Goal: Complete application form

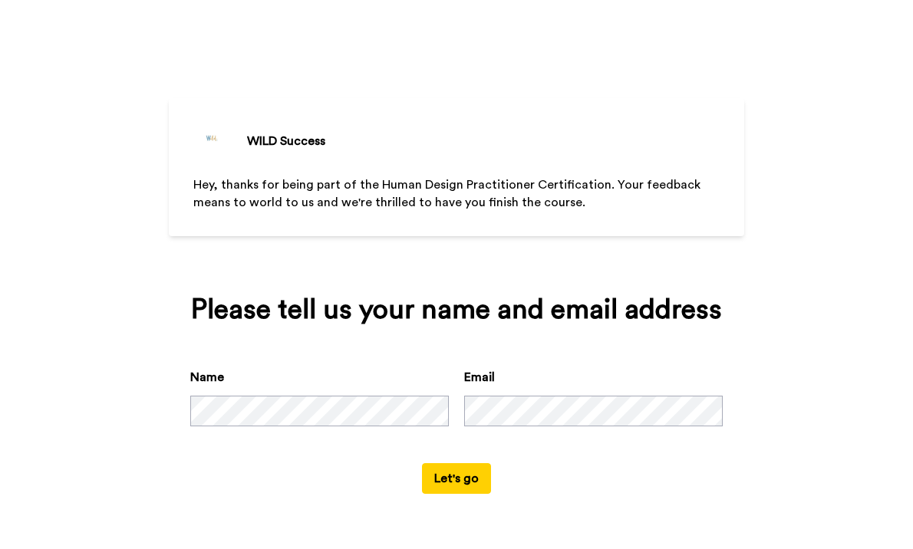
click at [452, 479] on button "Let's go" at bounding box center [456, 478] width 69 height 31
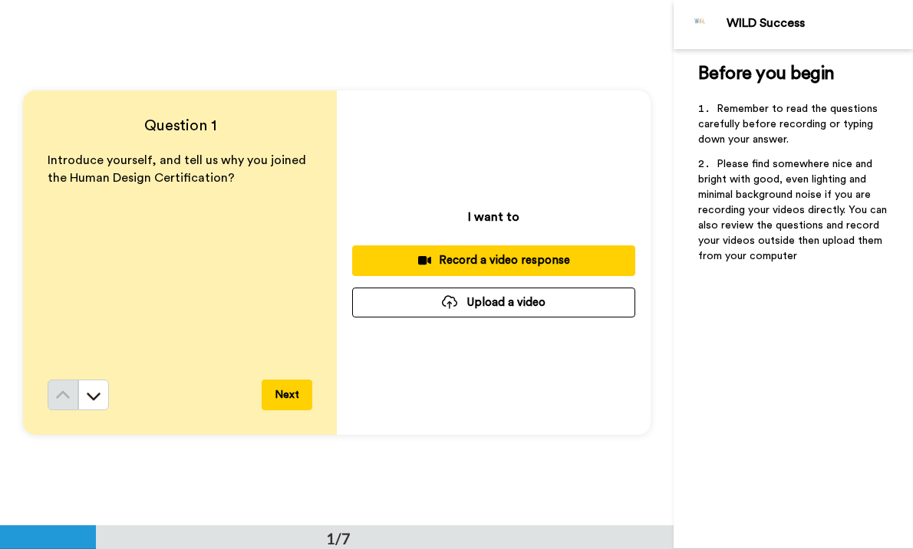
click at [288, 388] on button "Next" at bounding box center [287, 395] width 51 height 31
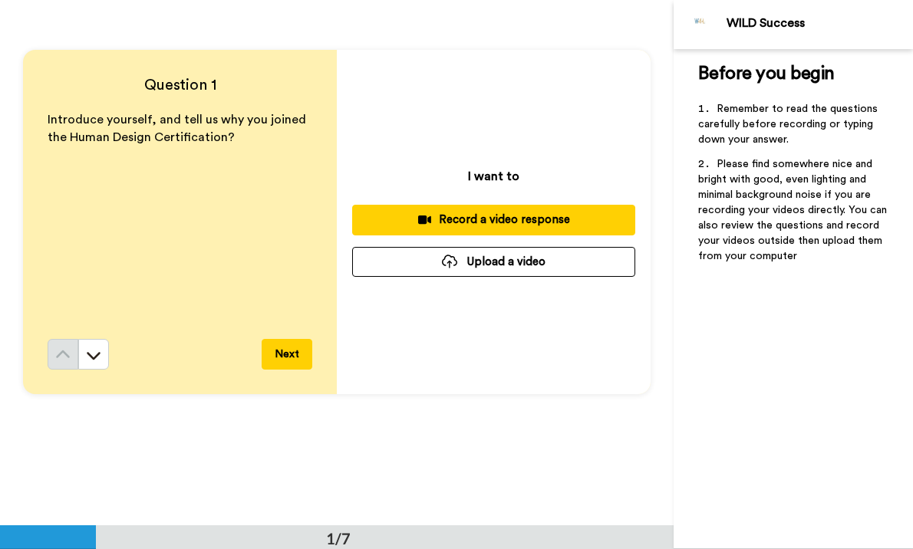
scroll to position [29, 0]
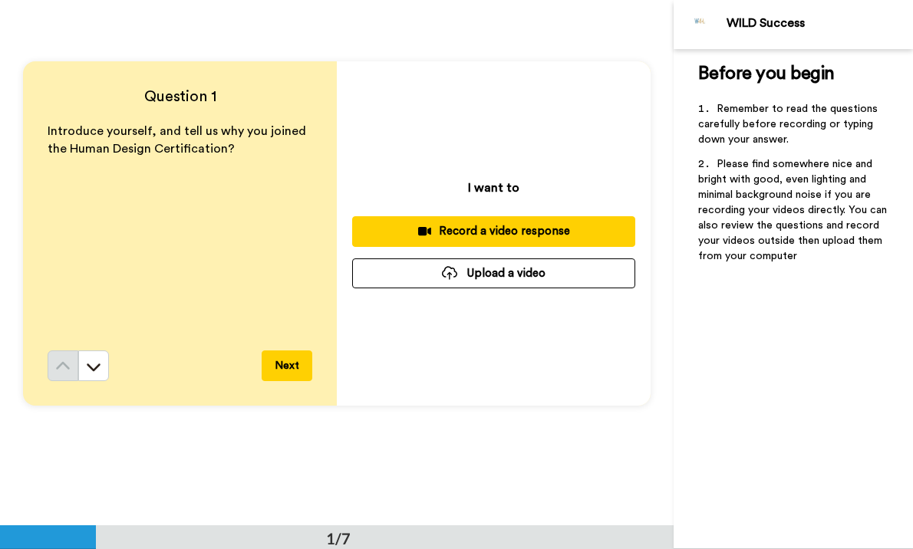
click at [462, 238] on div "Record a video response" at bounding box center [493, 231] width 258 height 16
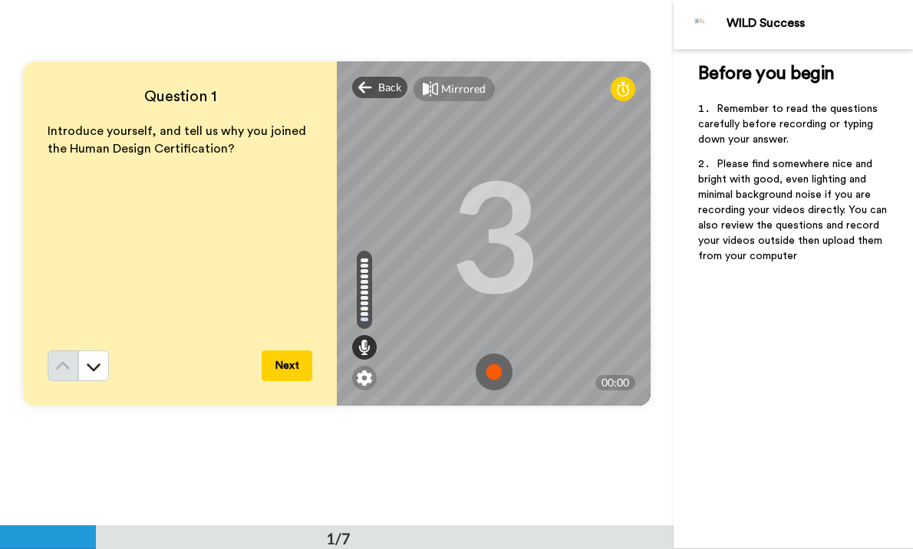
click at [491, 374] on img at bounding box center [494, 372] width 37 height 37
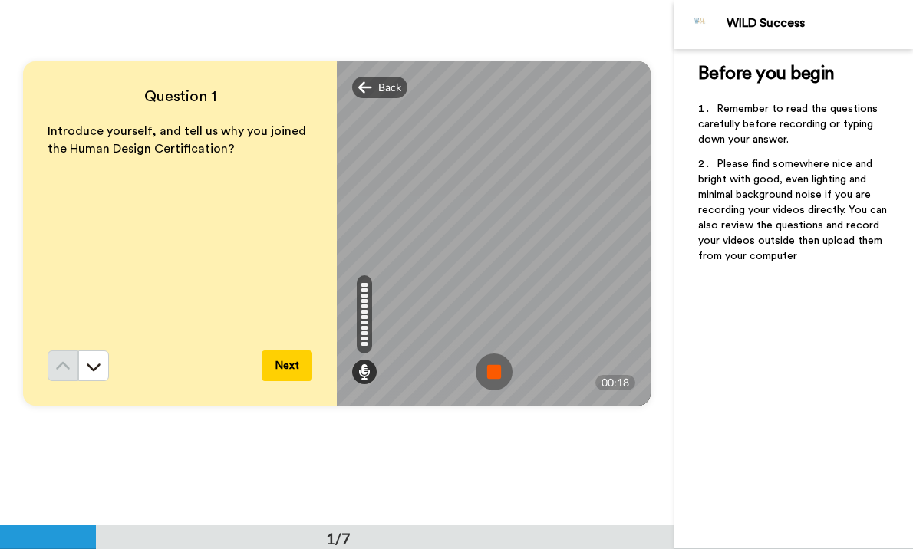
click at [491, 374] on img at bounding box center [494, 372] width 37 height 37
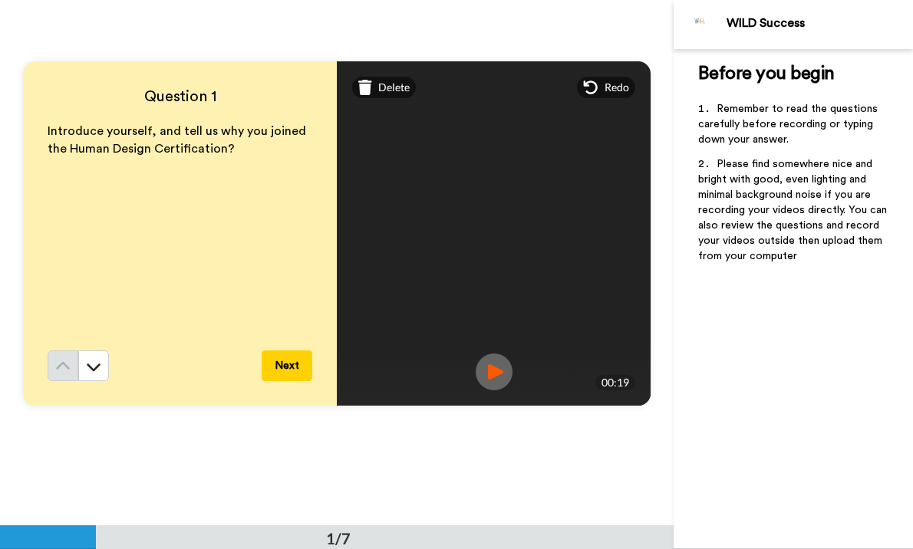
click at [302, 364] on button "Next" at bounding box center [287, 366] width 51 height 31
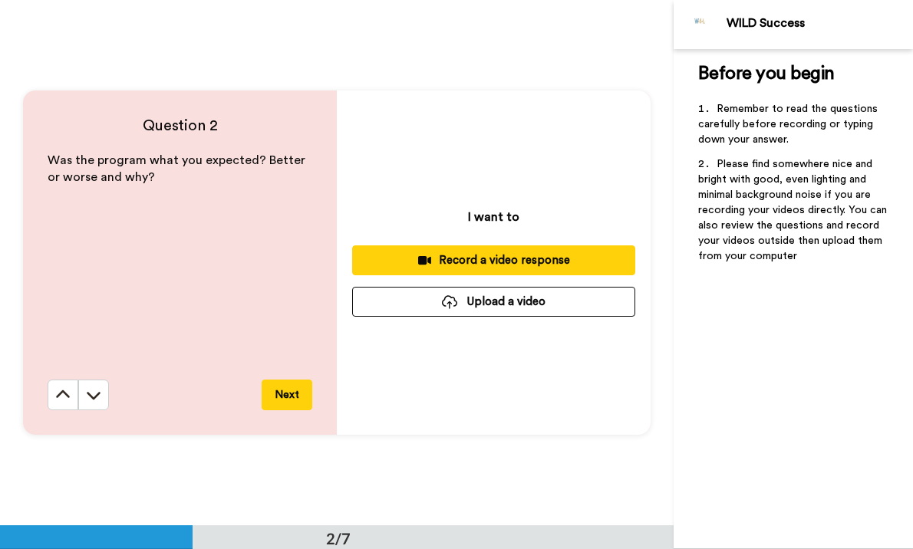
scroll to position [526, 0]
click at [475, 256] on div "Record a video response" at bounding box center [493, 260] width 258 height 16
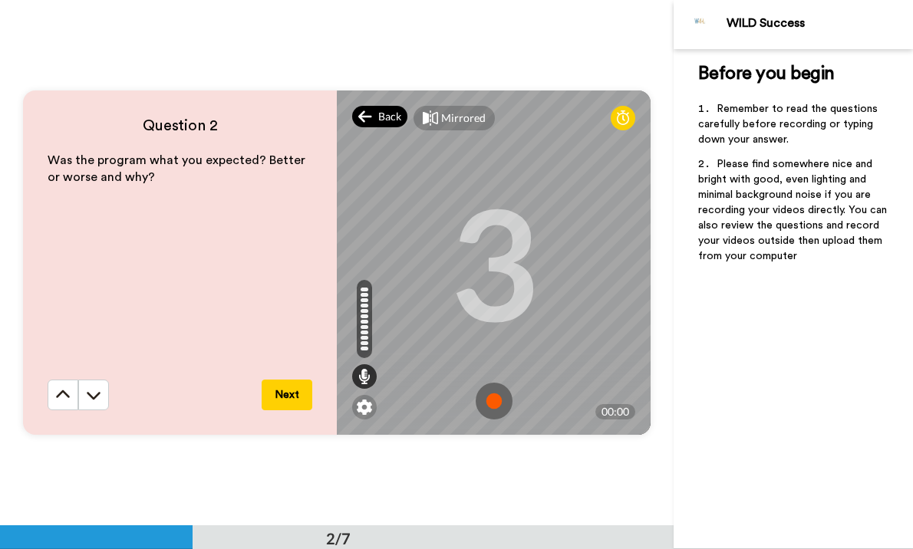
click at [371, 115] on icon at bounding box center [365, 116] width 14 height 15
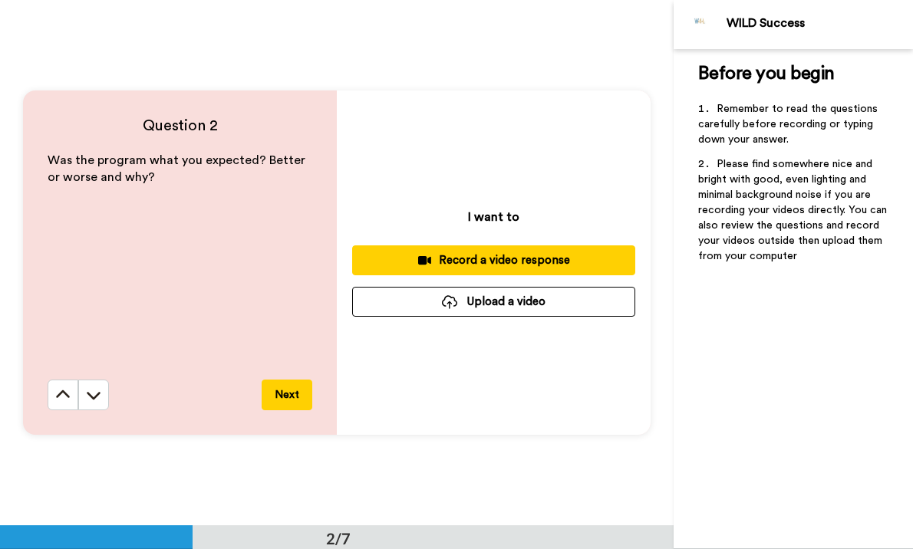
click at [499, 262] on div "Record a video response" at bounding box center [493, 260] width 258 height 16
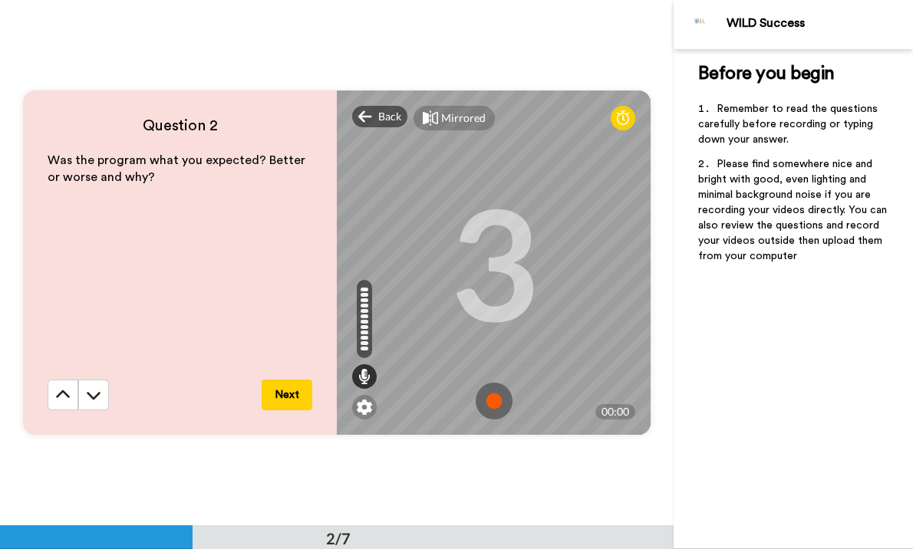
click at [497, 404] on img at bounding box center [494, 401] width 37 height 37
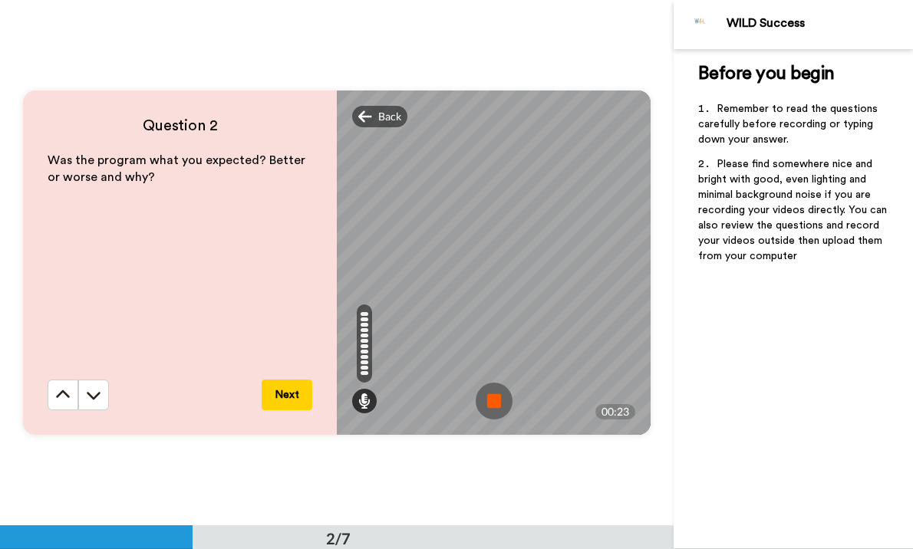
click at [489, 404] on img at bounding box center [494, 401] width 37 height 37
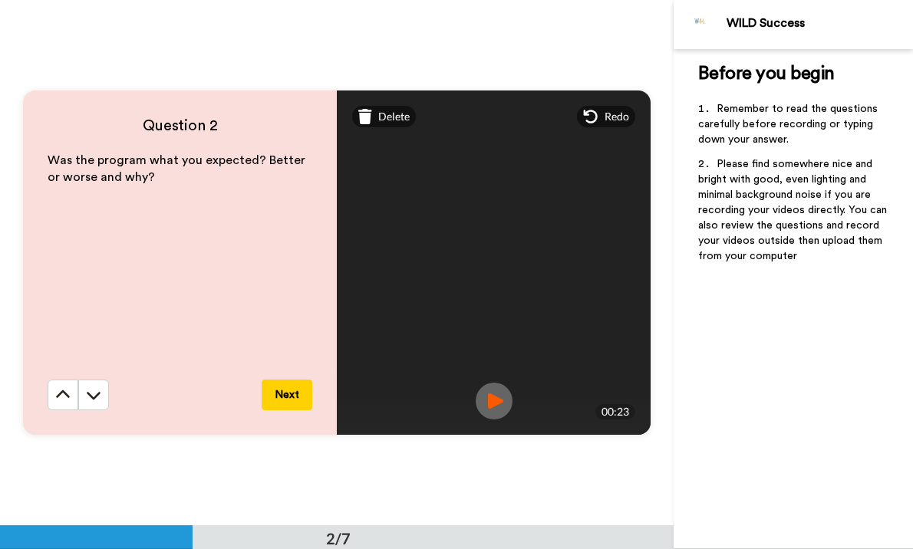
click at [296, 397] on button "Next" at bounding box center [287, 395] width 51 height 31
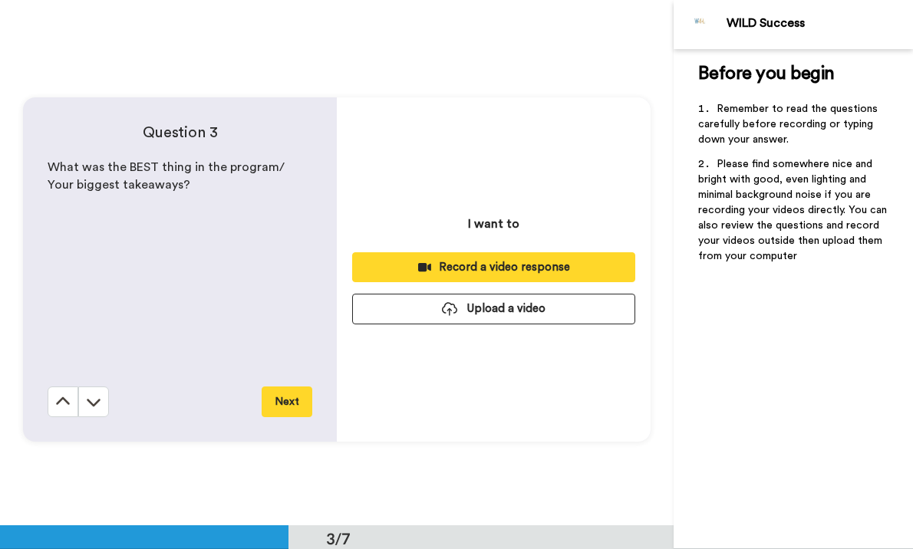
scroll to position [1052, 0]
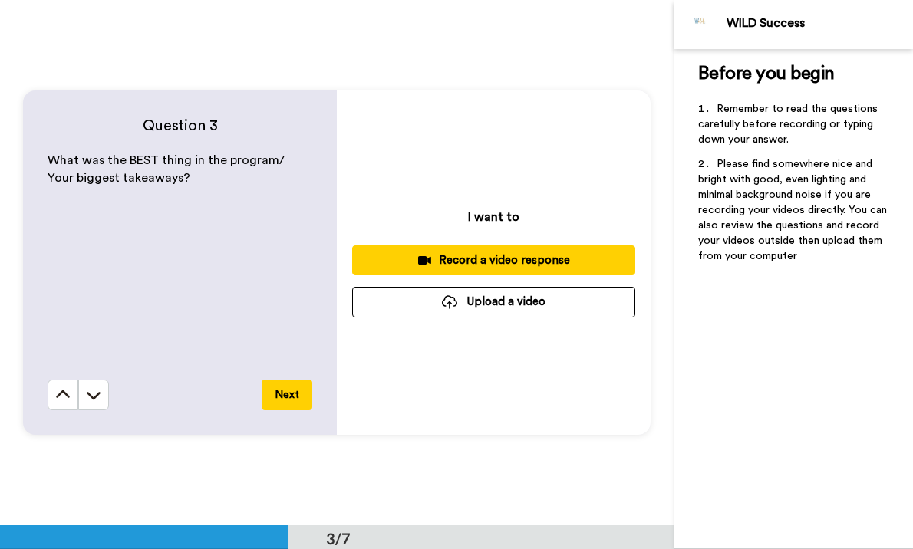
click at [474, 265] on div "Record a video response" at bounding box center [493, 260] width 258 height 16
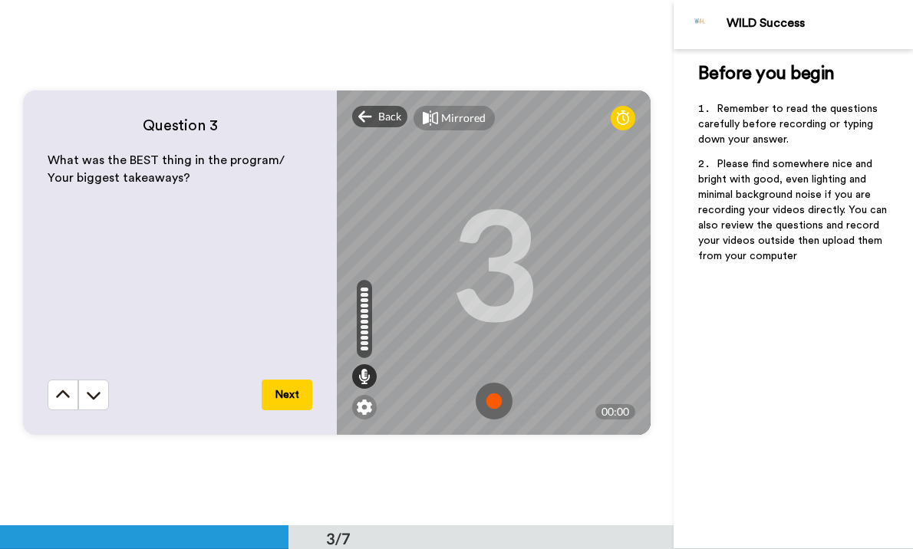
click at [490, 400] on img at bounding box center [494, 401] width 37 height 37
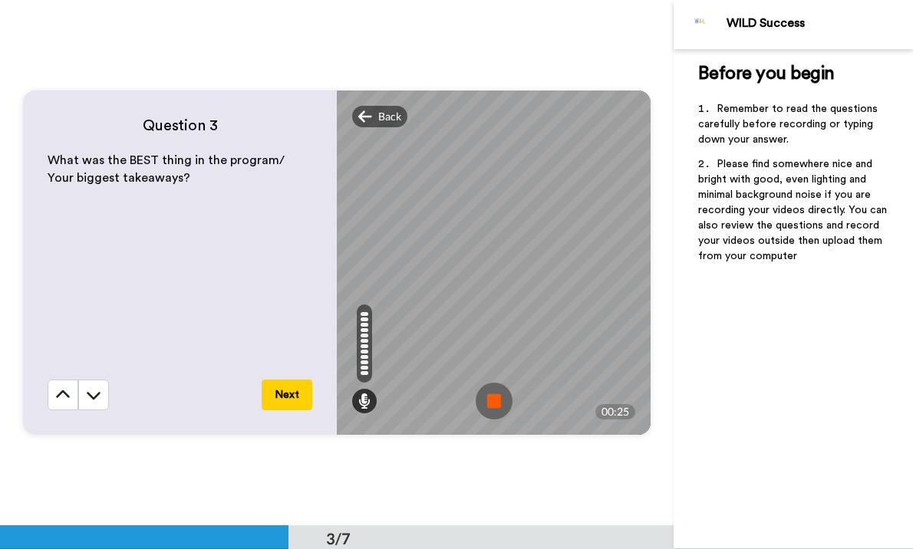
click at [490, 400] on img at bounding box center [494, 401] width 37 height 37
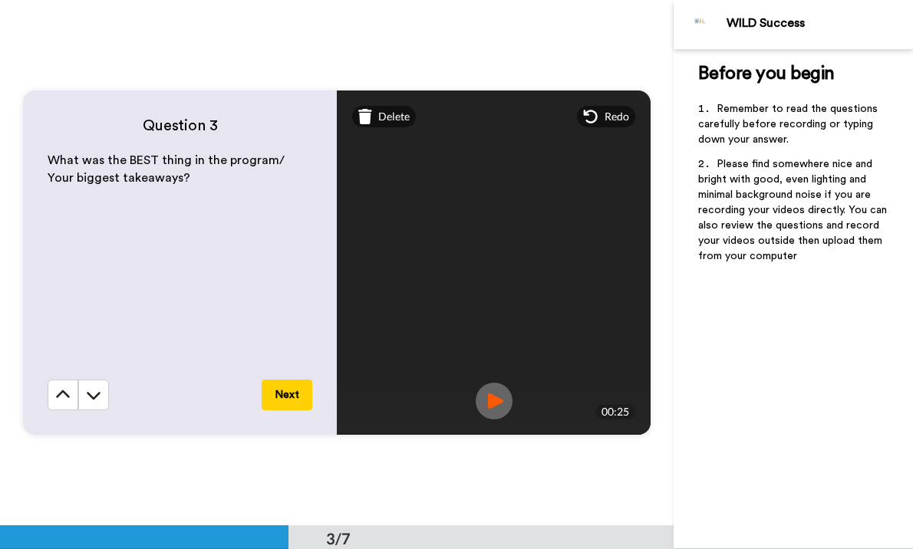
click at [298, 399] on button "Next" at bounding box center [287, 395] width 51 height 31
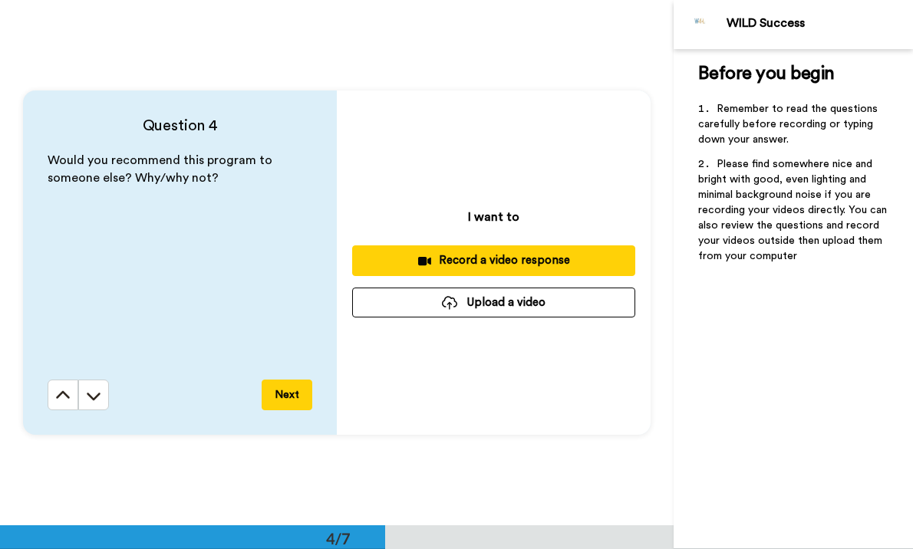
scroll to position [1578, 0]
click at [405, 255] on div "Record a video response" at bounding box center [493, 260] width 258 height 16
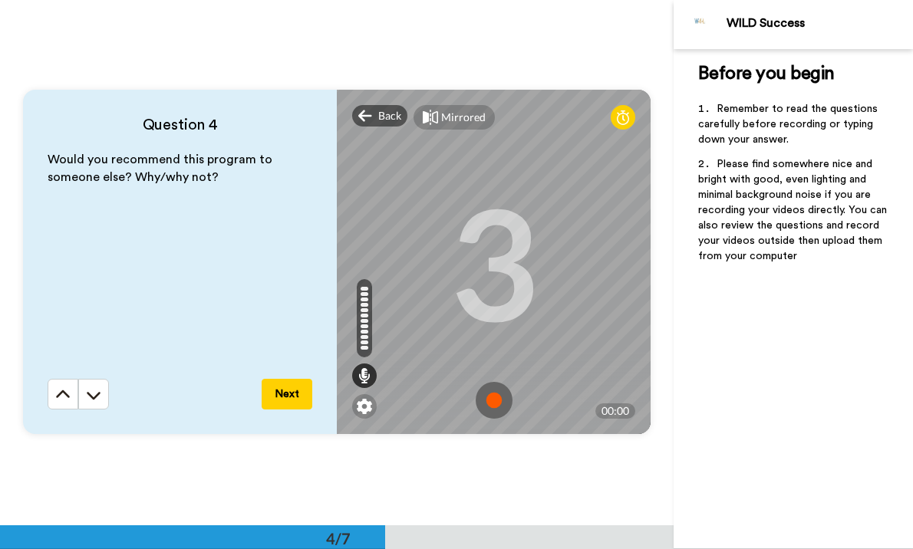
click at [489, 399] on img at bounding box center [494, 400] width 37 height 37
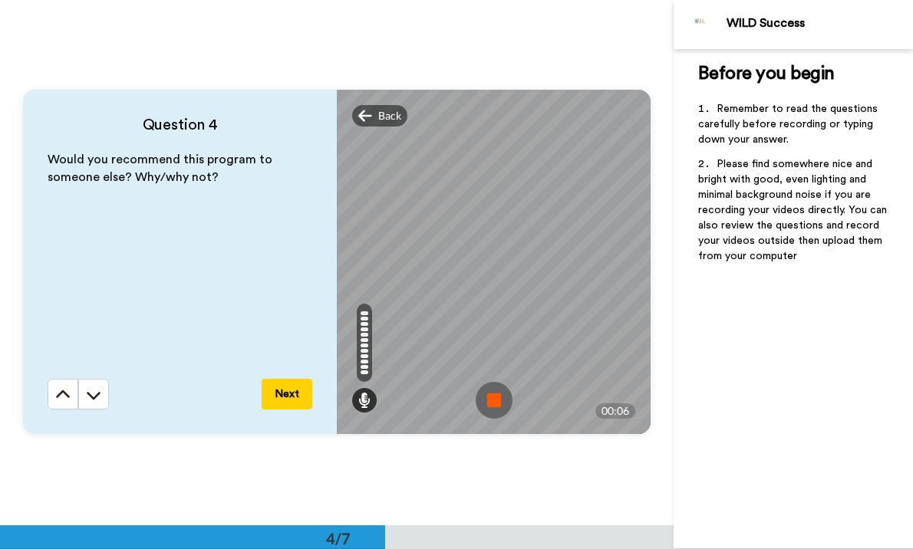
click at [499, 406] on img at bounding box center [494, 400] width 37 height 37
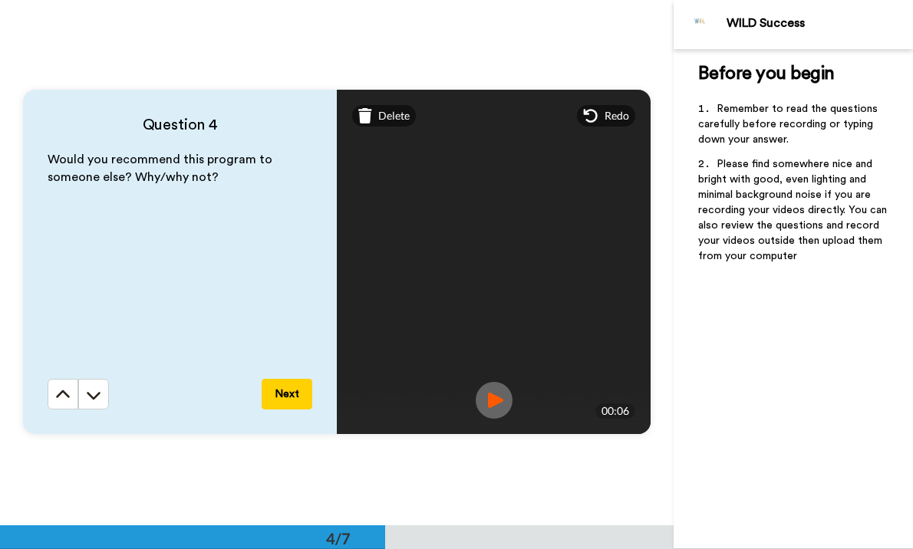
click at [301, 393] on button "Next" at bounding box center [287, 394] width 51 height 31
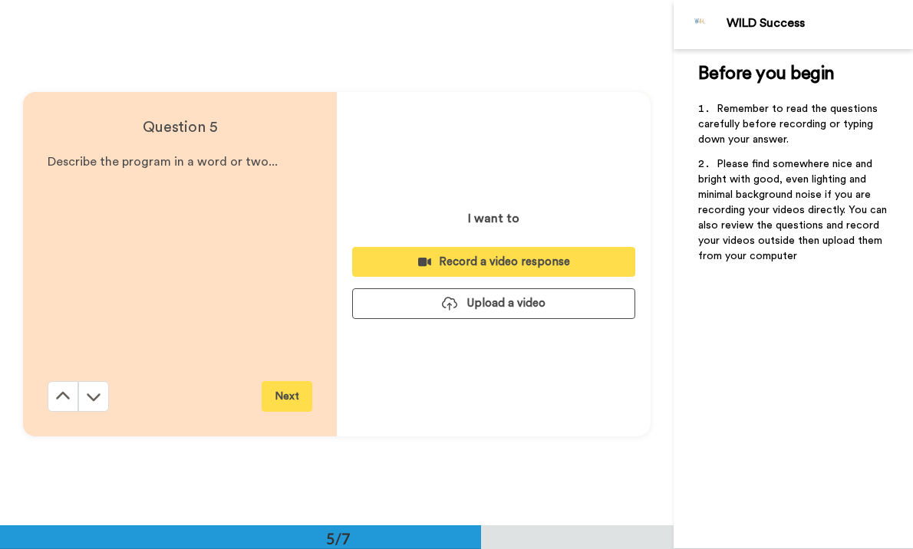
scroll to position [2103, 0]
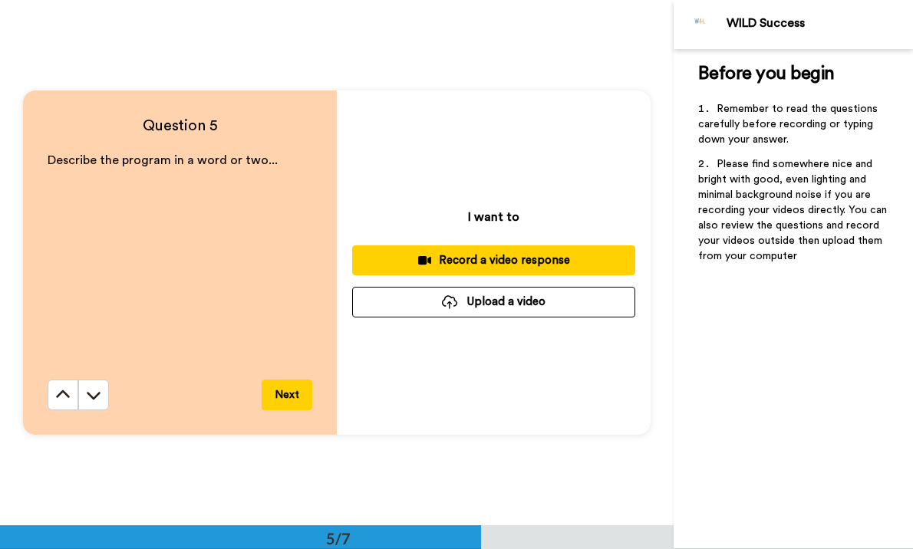
click at [424, 256] on icon at bounding box center [424, 260] width 13 height 8
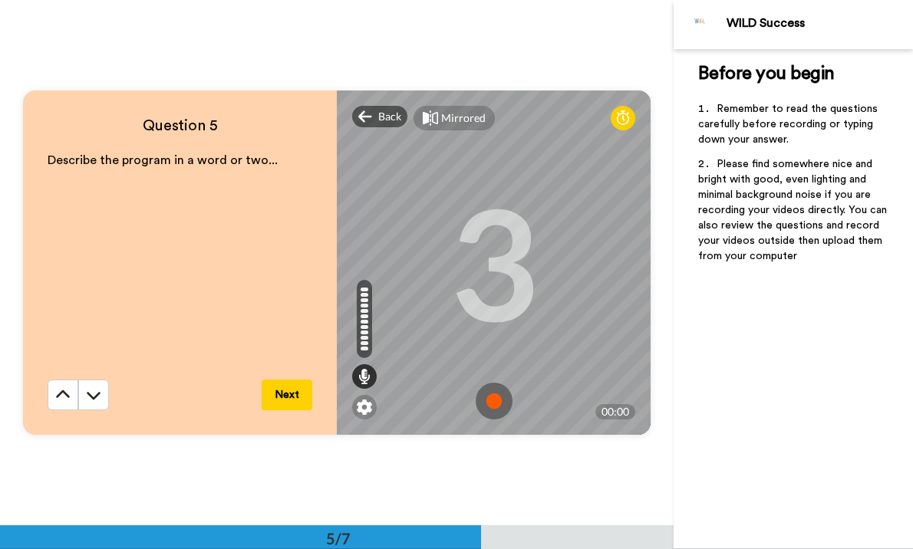
click at [492, 407] on img at bounding box center [494, 401] width 37 height 37
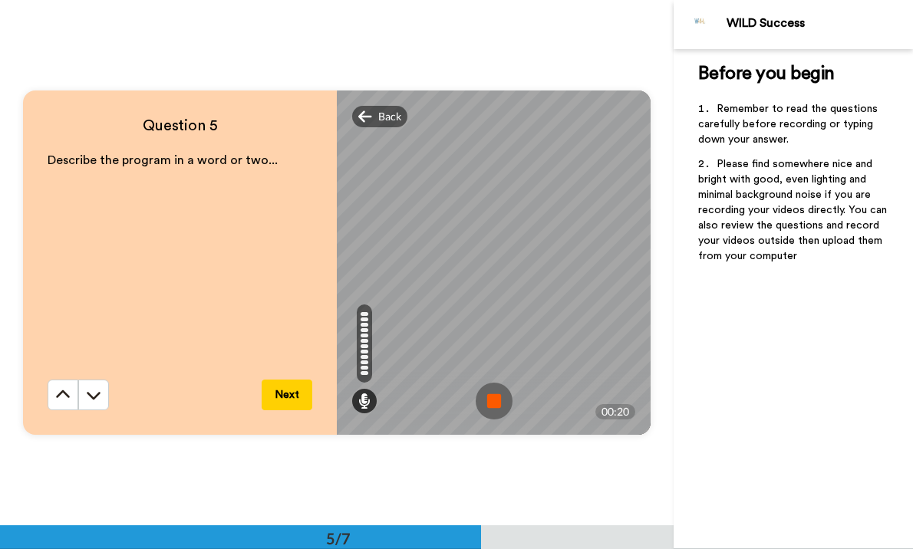
click at [492, 407] on img at bounding box center [494, 401] width 37 height 37
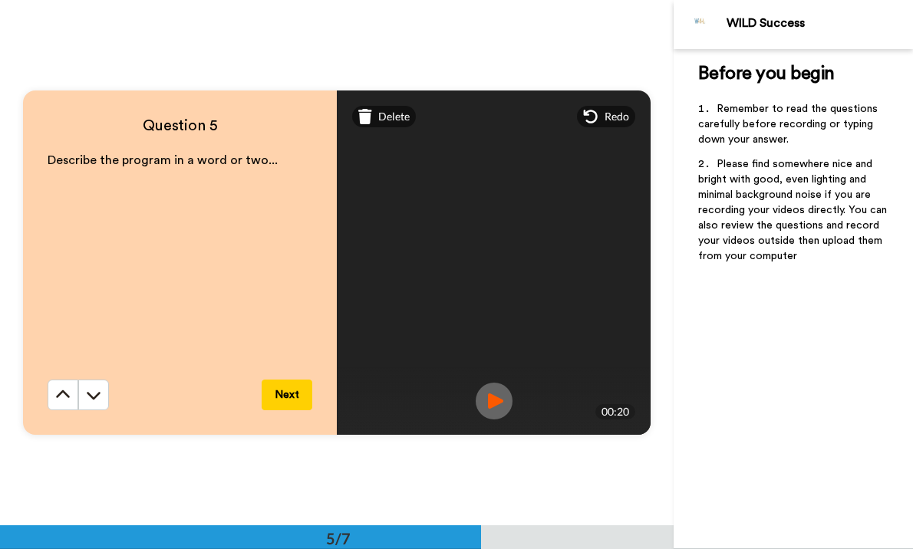
click at [286, 400] on button "Next" at bounding box center [287, 395] width 51 height 31
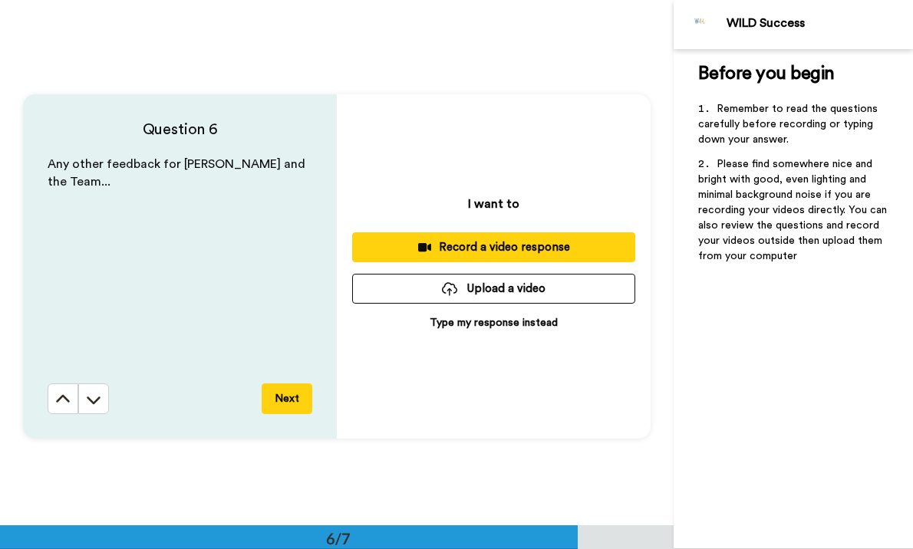
scroll to position [2628, 0]
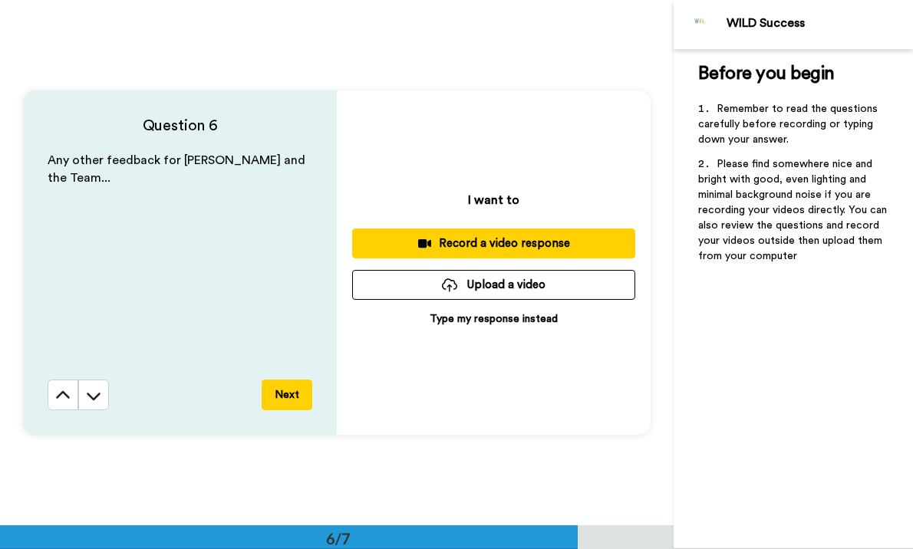
click at [462, 250] on div "Record a video response" at bounding box center [493, 243] width 258 height 16
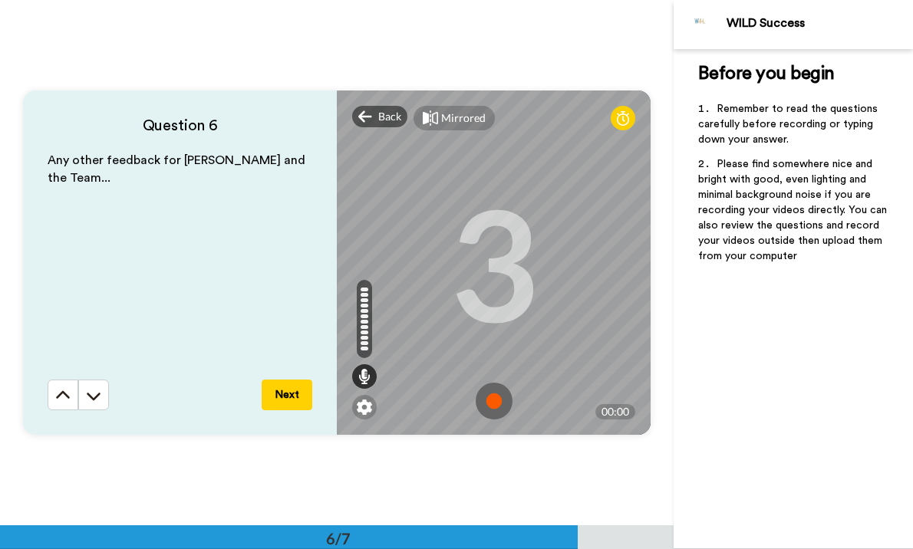
click at [494, 402] on img at bounding box center [494, 401] width 37 height 37
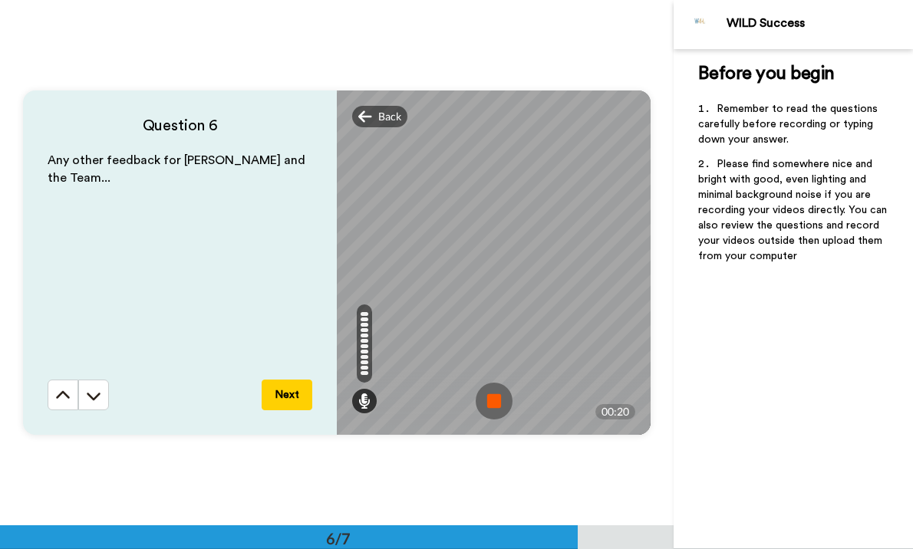
click at [494, 402] on img at bounding box center [494, 401] width 37 height 37
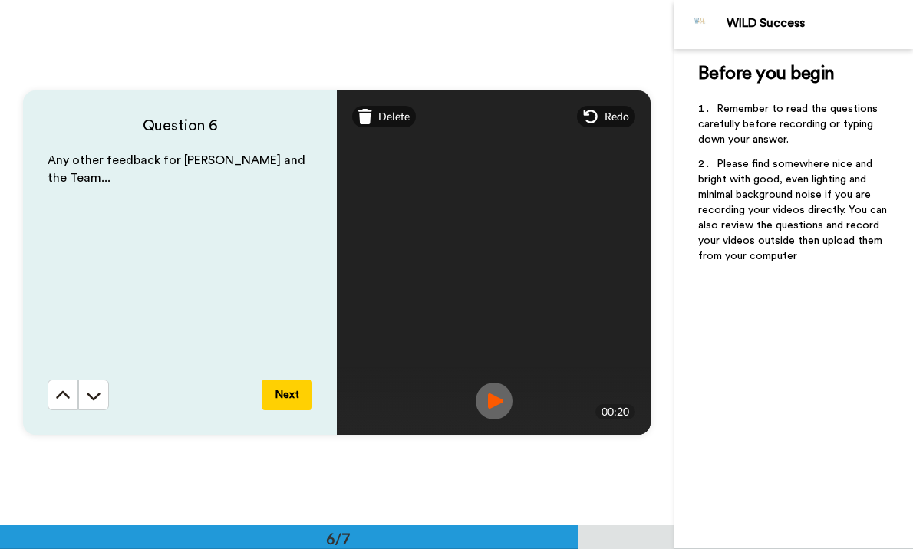
click at [291, 393] on button "Next" at bounding box center [287, 395] width 51 height 31
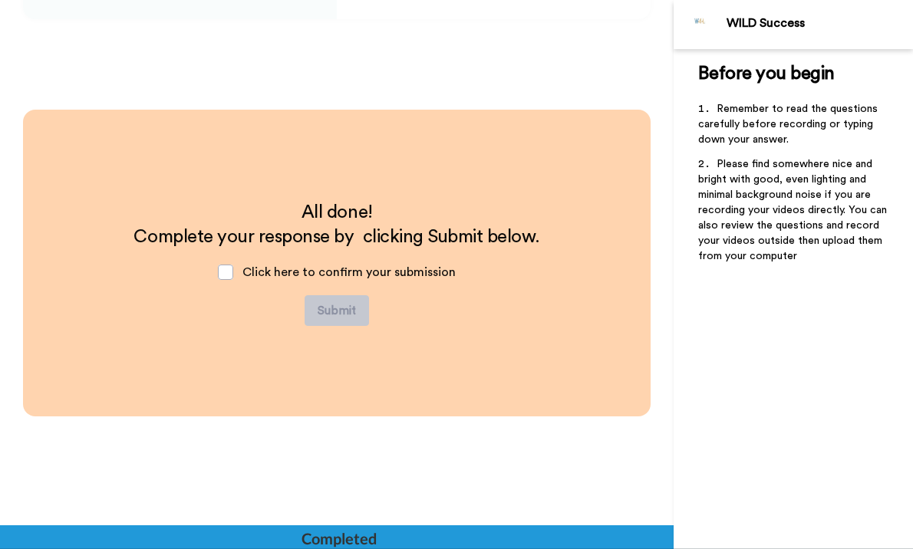
scroll to position [3045, 0]
click at [231, 275] on span at bounding box center [225, 271] width 15 height 15
click at [327, 311] on button "Submit" at bounding box center [336, 310] width 64 height 31
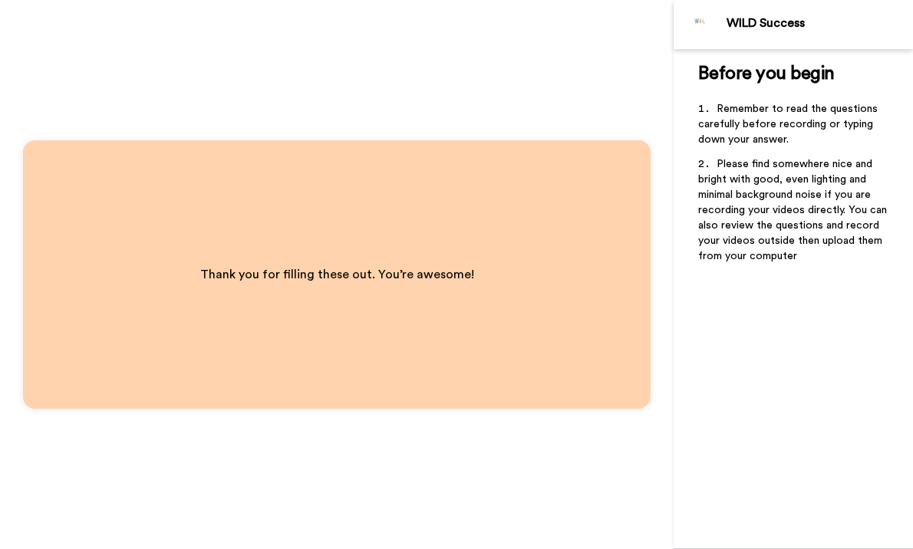
click at [303, 96] on div "Thank you for filling these out. You’re awesome!" at bounding box center [336, 274] width 673 height 549
